Goal: Information Seeking & Learning: Learn about a topic

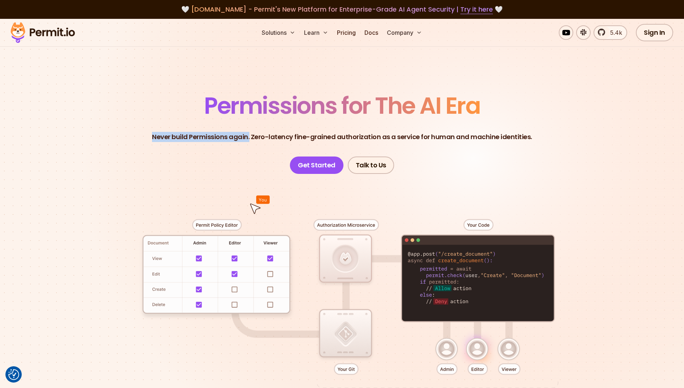
drag, startPoint x: 156, startPoint y: 132, endPoint x: 253, endPoint y: 134, distance: 96.7
click at [253, 134] on p "Never build Permissions again. Zero-latency fine-grained authorization as a ser…" at bounding box center [342, 137] width 380 height 10
copy p "Never build Permissions again."
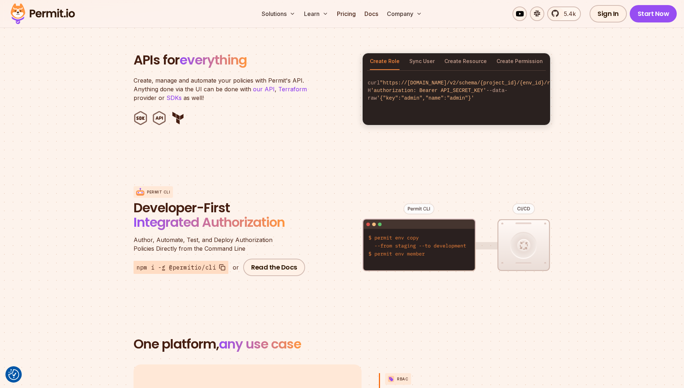
scroll to position [744, 0]
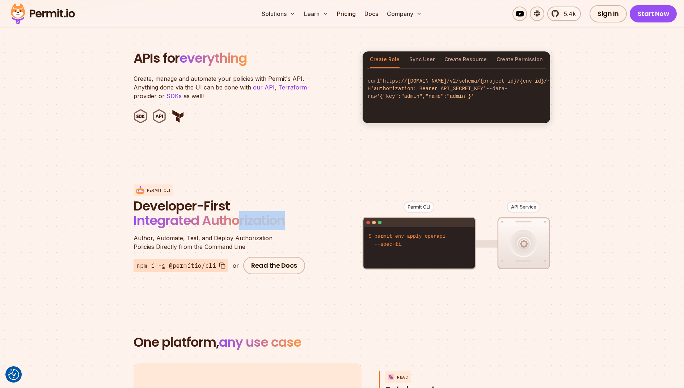
drag, startPoint x: 291, startPoint y: 211, endPoint x: 240, endPoint y: 210, distance: 51.4
click at [240, 210] on h2 "Developer-First Integrated Authorization" at bounding box center [221, 213] width 174 height 29
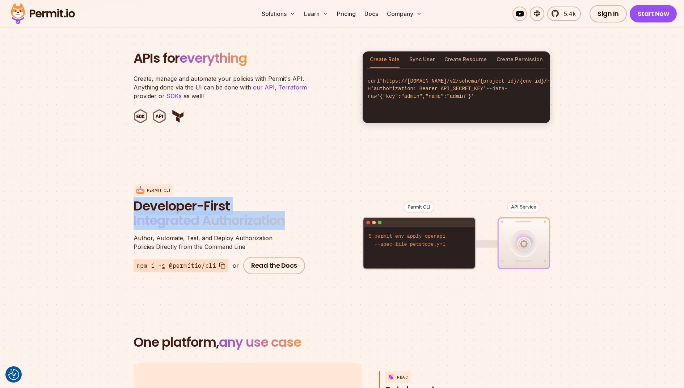
drag, startPoint x: 127, startPoint y: 200, endPoint x: 304, endPoint y: 211, distance: 177.5
click at [304, 211] on section "Permit CLI Developer-First Integrated Authorization Author, Automate, Test, and…" at bounding box center [342, 229] width 684 height 142
copy span "Developer-First Integrated Authorization"
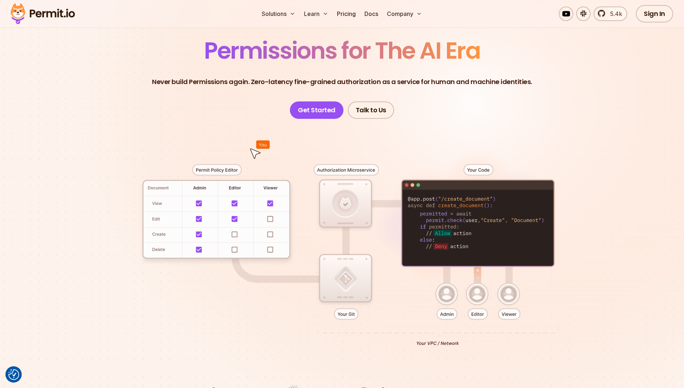
scroll to position [0, 0]
